Goal: Transaction & Acquisition: Purchase product/service

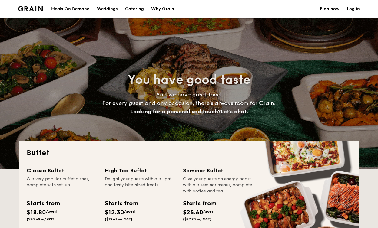
select select
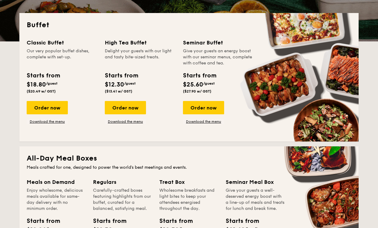
scroll to position [121, 0]
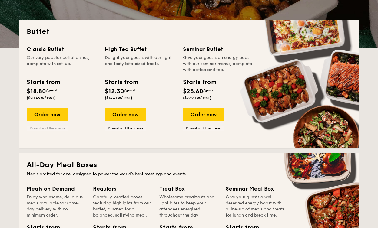
click at [50, 128] on link "Download the menu" at bounding box center [47, 128] width 41 height 5
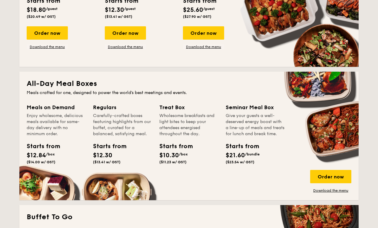
scroll to position [249, 0]
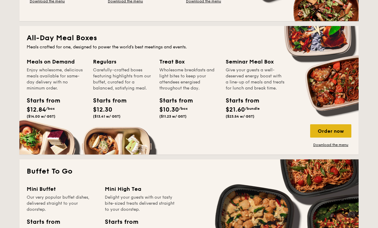
click at [326, 131] on div "Order now" at bounding box center [330, 130] width 41 height 13
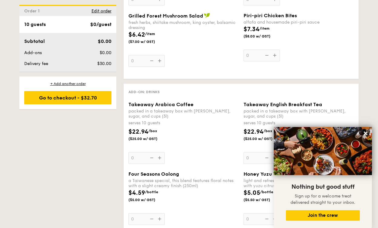
scroll to position [811, 0]
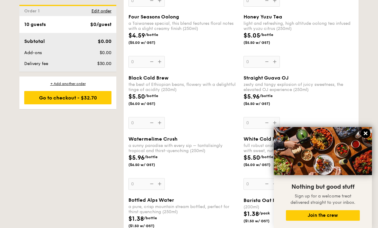
click at [366, 135] on icon at bounding box center [365, 133] width 5 height 5
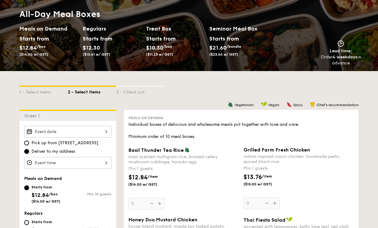
scroll to position [0, 0]
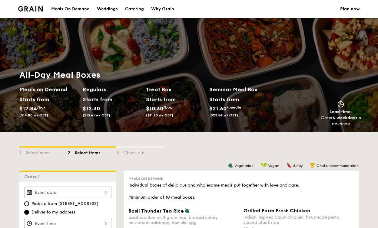
click at [131, 8] on div "Catering" at bounding box center [134, 9] width 19 height 18
select select
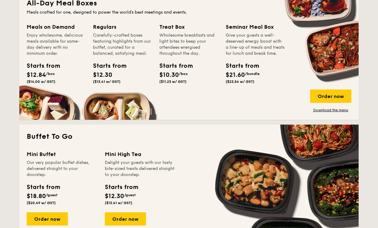
scroll to position [282, 0]
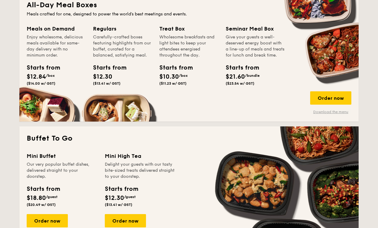
click at [322, 112] on link "Download the menu" at bounding box center [330, 112] width 41 height 5
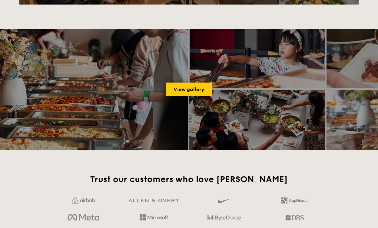
scroll to position [794, 0]
